Goal: Find specific page/section

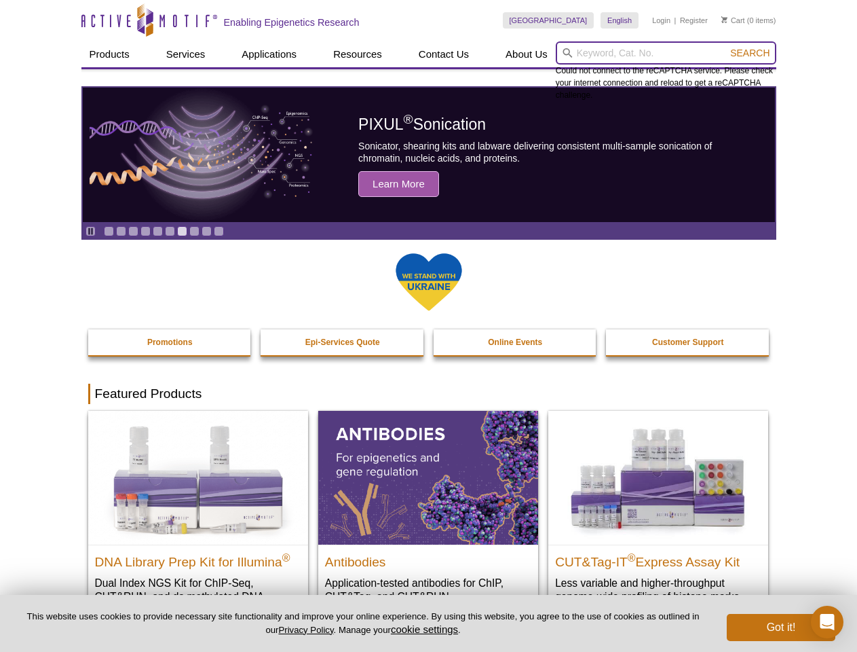
click at [666, 53] on input "search" at bounding box center [666, 52] width 221 height 23
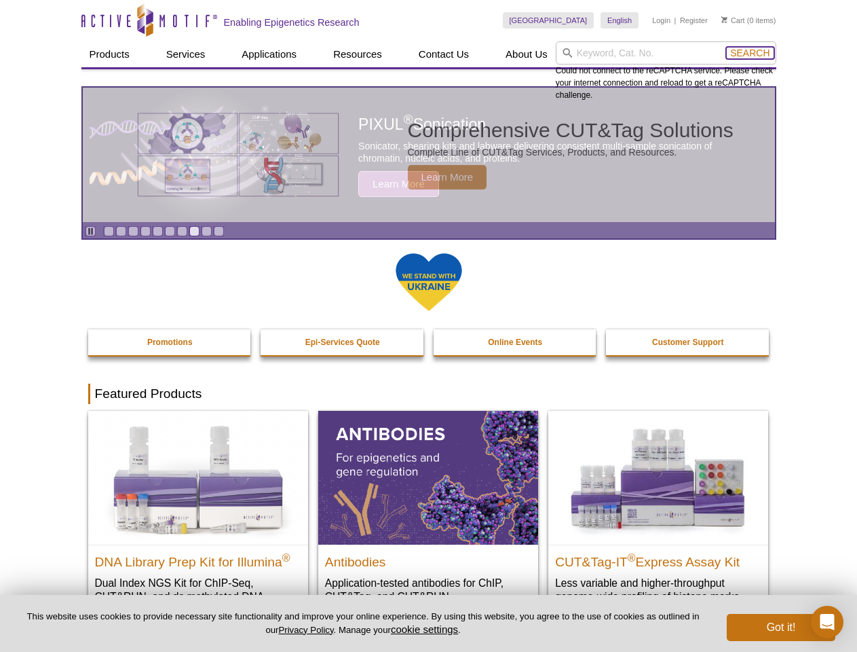
click at [750, 53] on span "Search" at bounding box center [749, 53] width 39 height 11
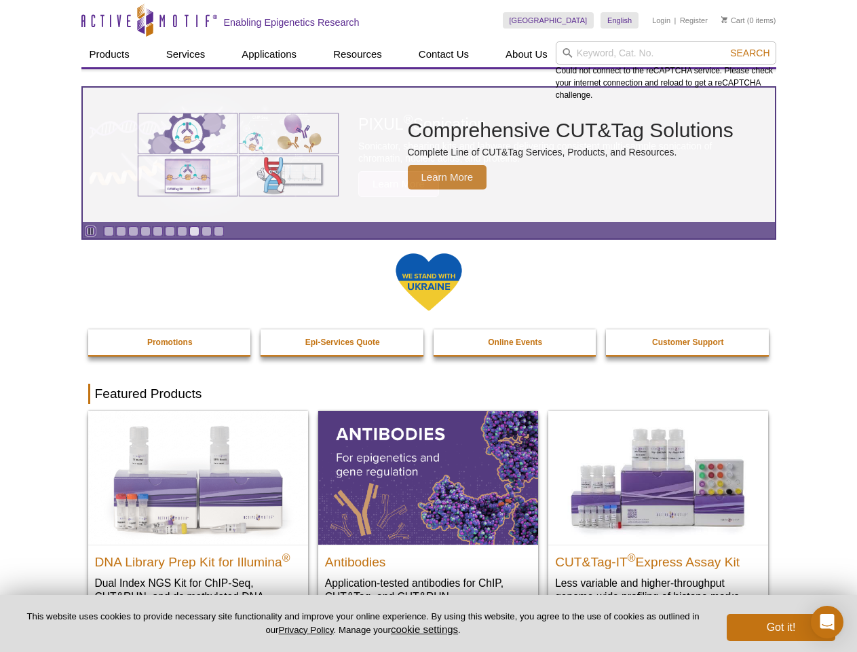
click at [90, 231] on icon "Pause" at bounding box center [90, 231] width 9 height 9
click at [109, 231] on link "Go to slide 1" at bounding box center [109, 231] width 10 height 10
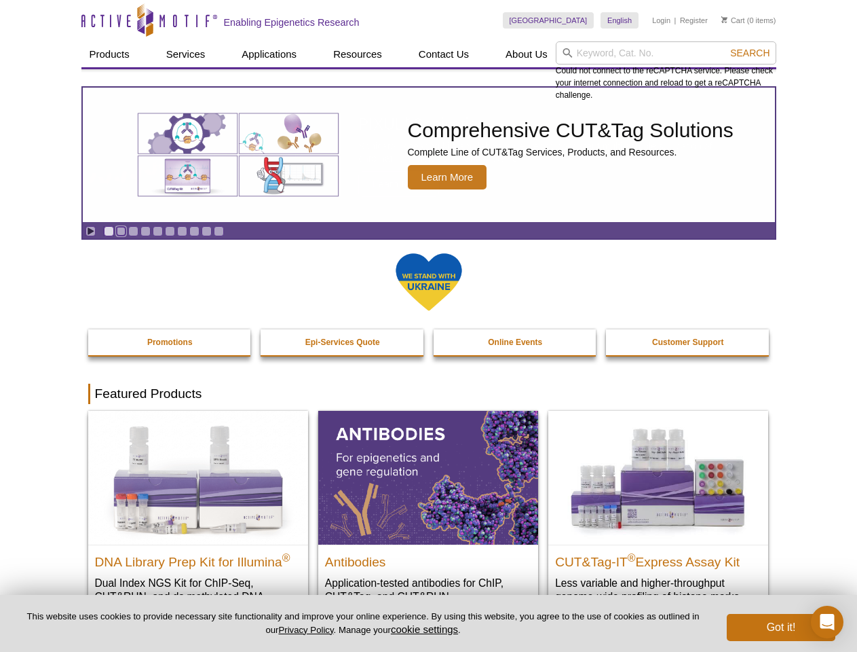
click at [121, 231] on link "Go to slide 2" at bounding box center [121, 231] width 10 height 10
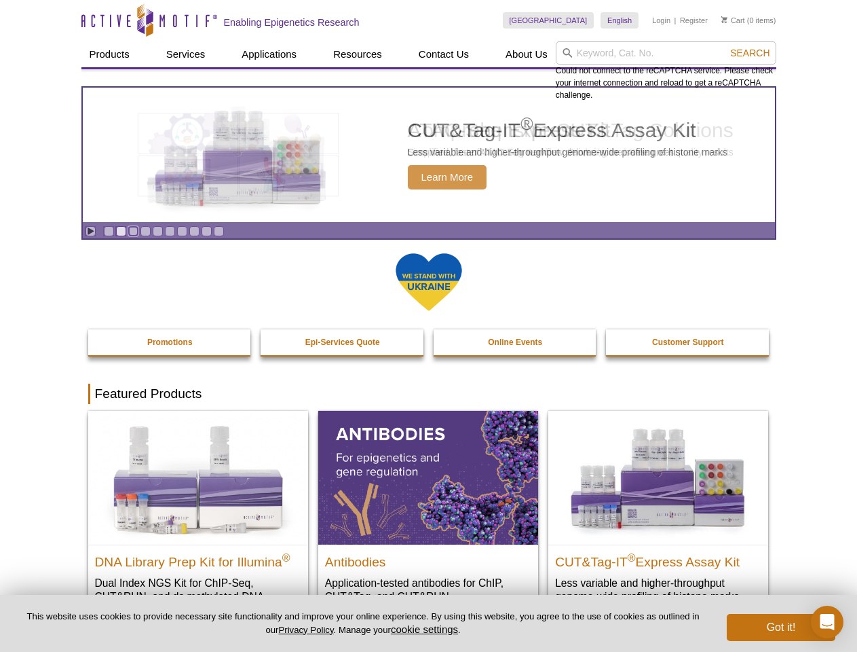
click at [133, 231] on link "Go to slide 3" at bounding box center [133, 231] width 10 height 10
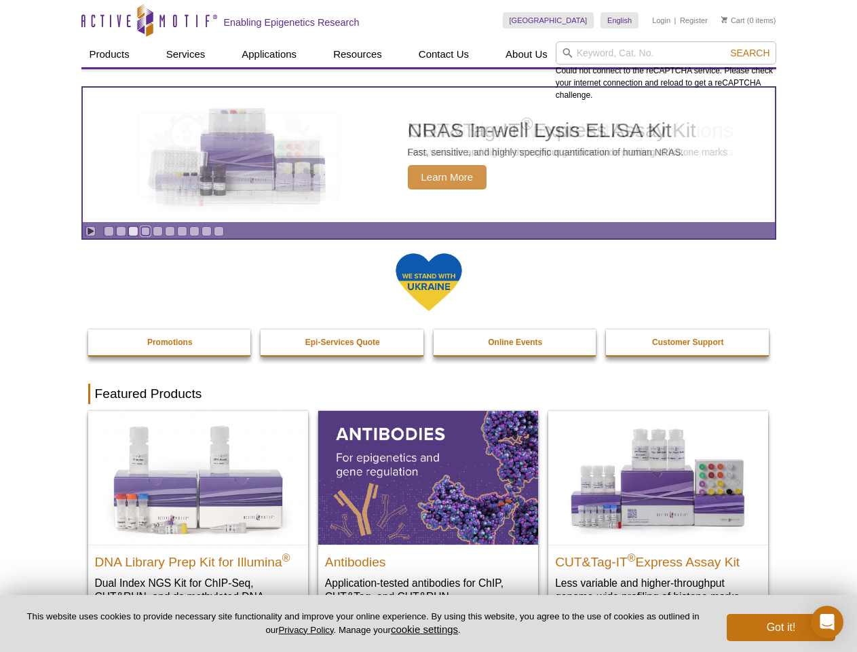
click at [145, 231] on link "Go to slide 4" at bounding box center [146, 231] width 10 height 10
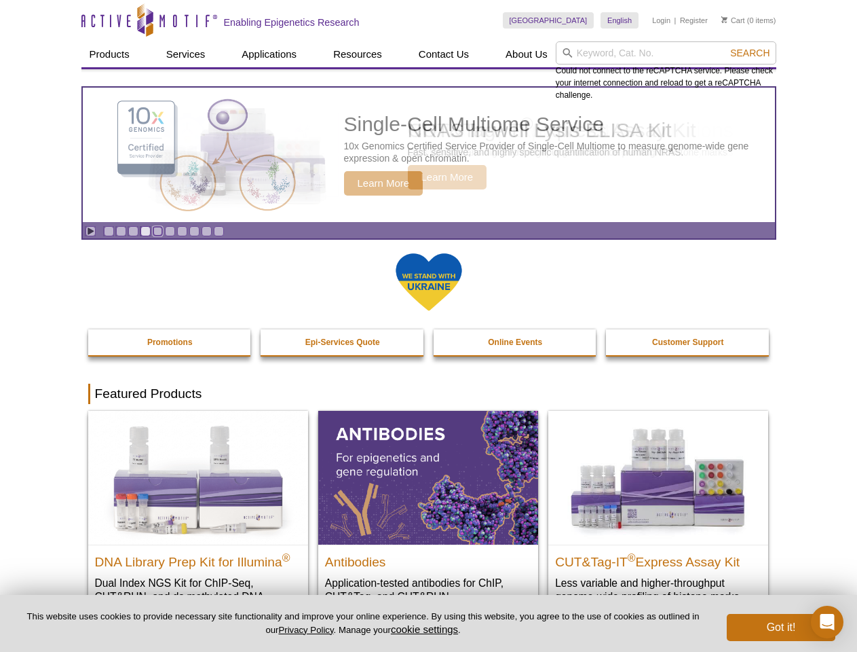
click at [157, 231] on link "Go to slide 5" at bounding box center [158, 231] width 10 height 10
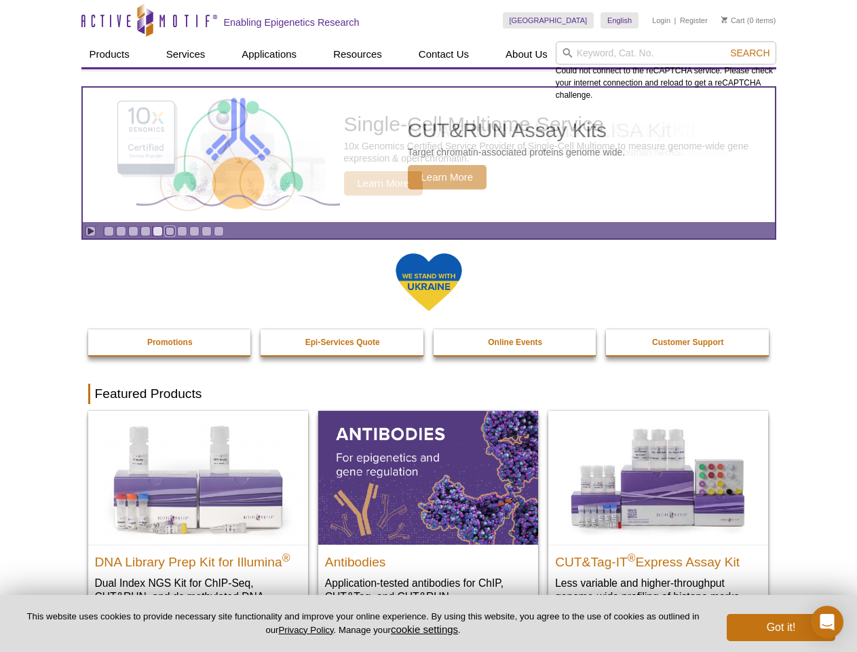
click at [170, 231] on link "Go to slide 6" at bounding box center [170, 231] width 10 height 10
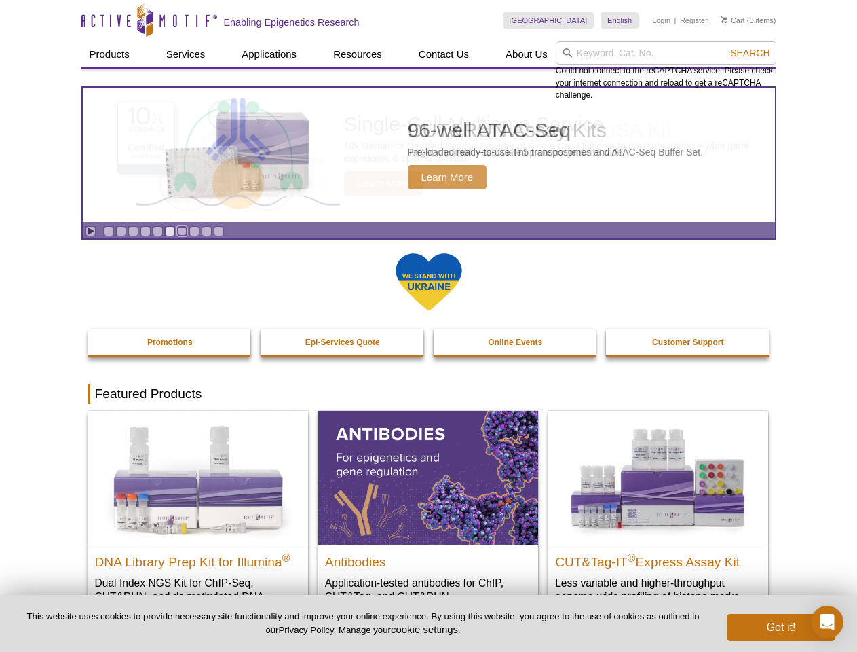
click at [182, 231] on link "Go to slide 7" at bounding box center [182, 231] width 10 height 10
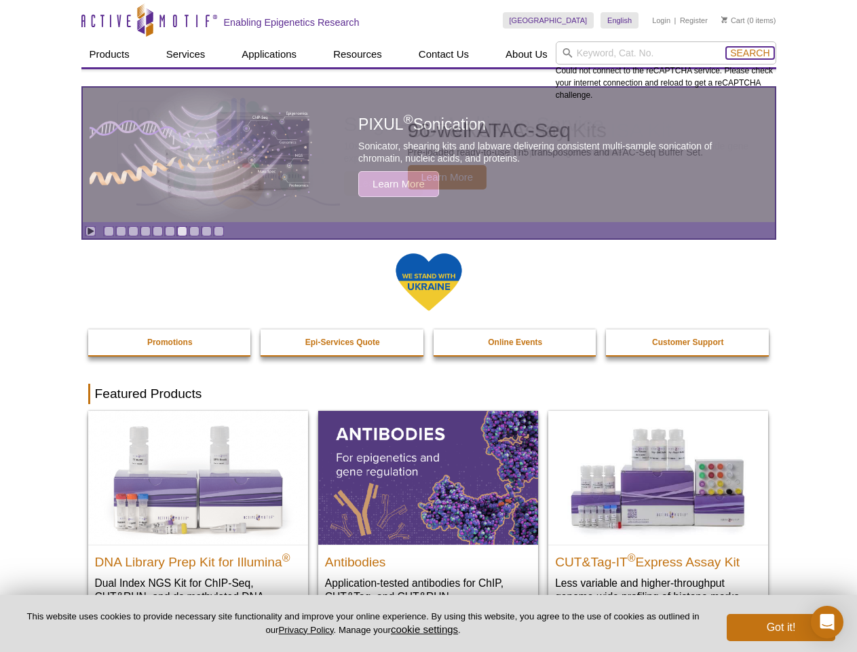
click at [750, 53] on span "Search" at bounding box center [749, 53] width 39 height 11
